Goal: Find specific page/section

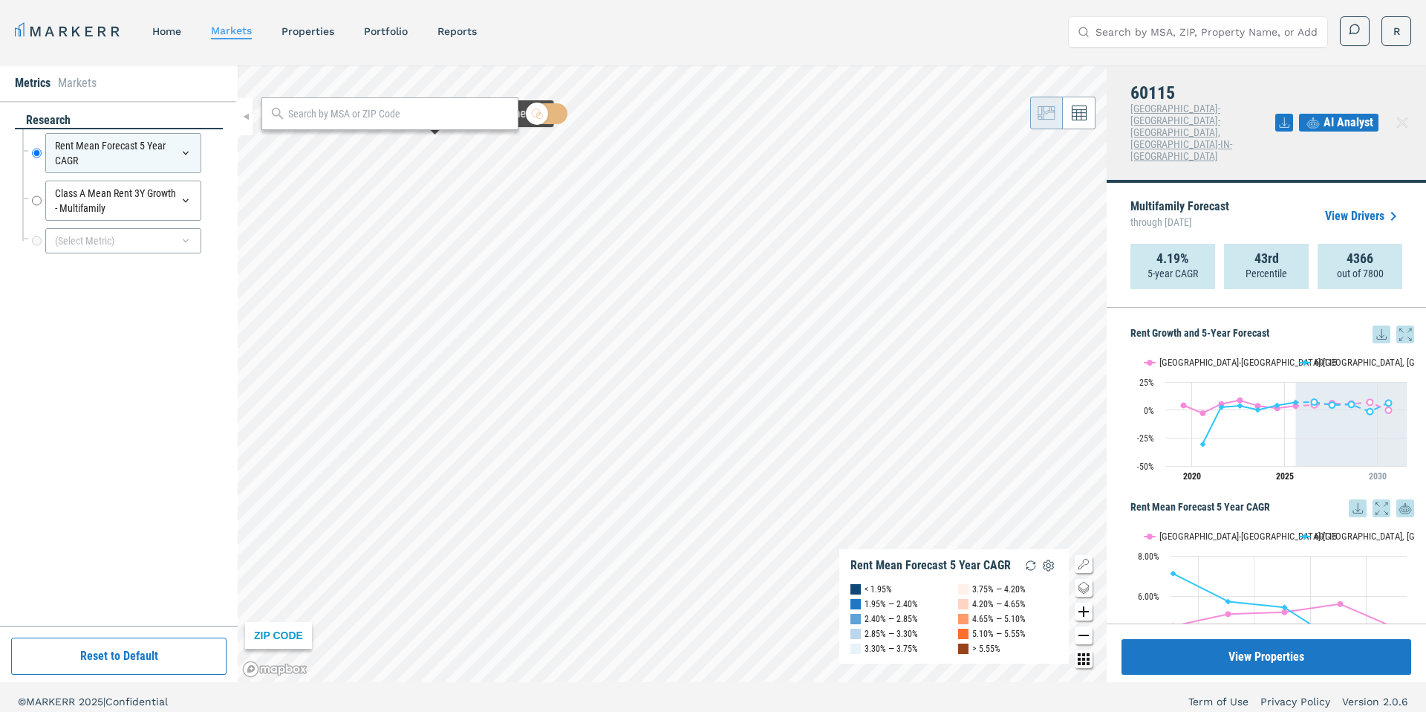
scroll to position [9, 0]
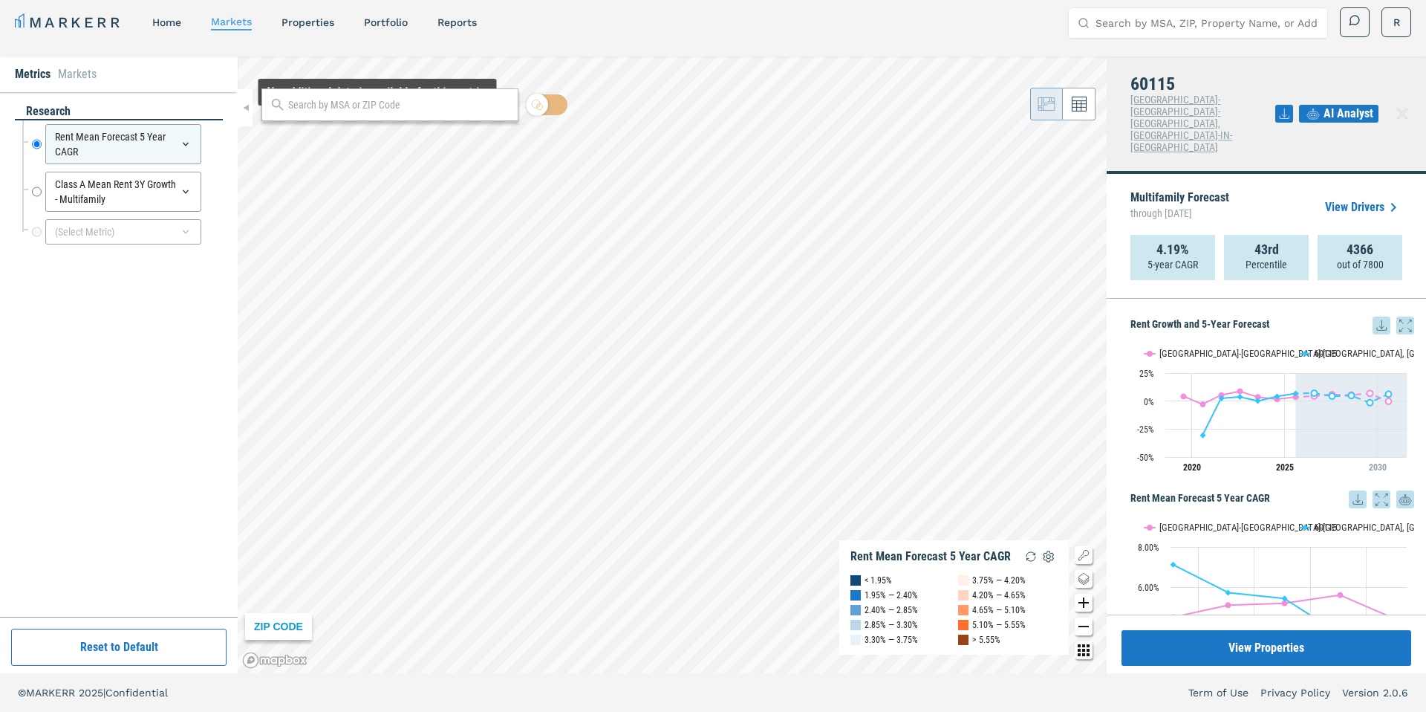
click at [377, 120] on div at bounding box center [389, 104] width 257 height 33
click at [368, 108] on input "text" at bounding box center [398, 105] width 221 height 16
paste input "84107"
type input "84107"
click at [353, 138] on div "84107, [GEOGRAPHIC_DATA], [US_STATE]" at bounding box center [389, 132] width 257 height 16
